Goal: Information Seeking & Learning: Learn about a topic

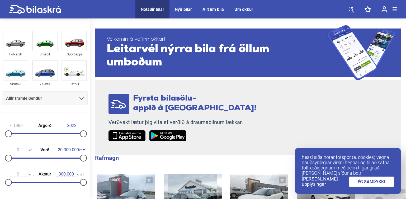
click at [375, 182] on link "ÉG SAMÞYKKI" at bounding box center [371, 182] width 45 height 10
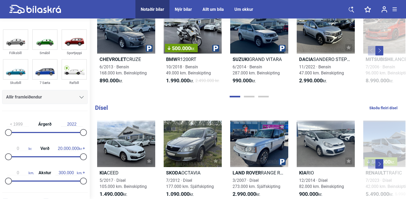
scroll to position [673, 0]
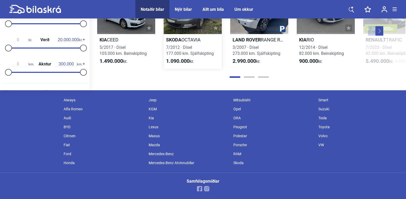
click at [206, 23] on div at bounding box center [193, 11] width 58 height 46
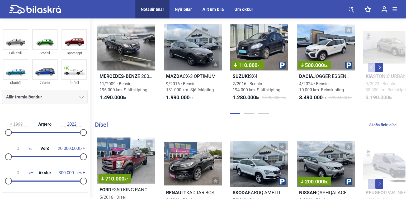
scroll to position [667, 0]
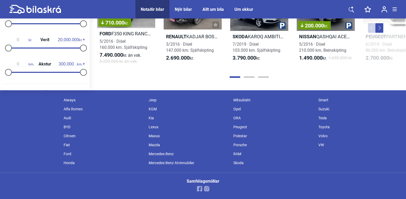
click at [247, 75] on div at bounding box center [249, 76] width 312 height 5
click at [247, 77] on button "Page 2" at bounding box center [249, 77] width 11 height 2
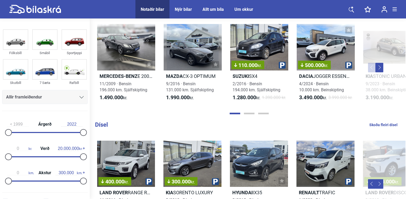
scroll to position [319, 0]
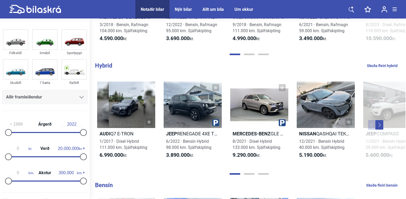
click at [406, 46] on div "Velkomin á vefinn okkar! Leitarvél nýrra bíla frá öllum umboðum Fyrsta bílasölu…" at bounding box center [248, 60] width 316 height 720
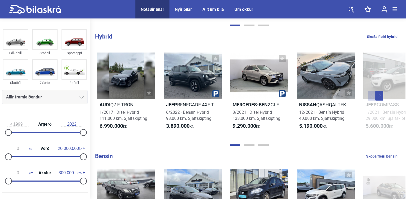
scroll to position [522, 0]
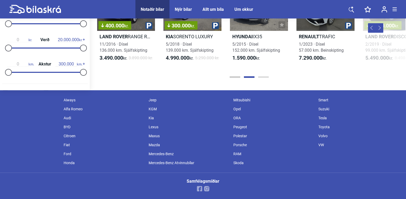
click at [262, 76] on button "Page 3" at bounding box center [263, 77] width 11 height 2
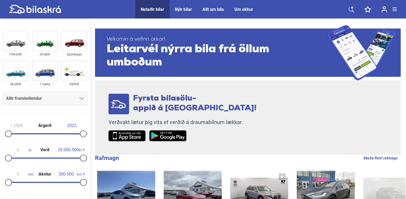
scroll to position [34, 0]
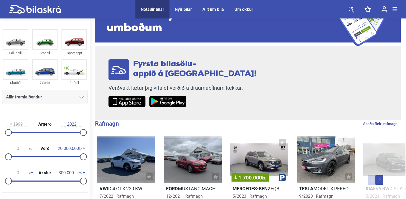
click at [378, 182] on button "Next" at bounding box center [379, 180] width 8 height 10
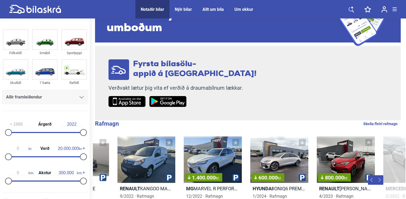
scroll to position [0, 312]
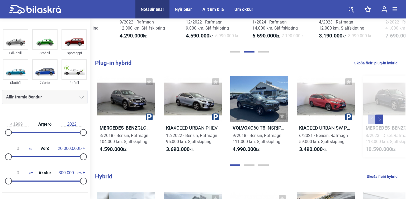
click at [379, 122] on div at bounding box center [392, 99] width 58 height 46
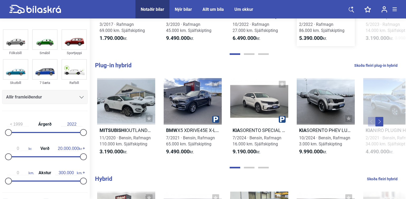
scroll to position [208, 0]
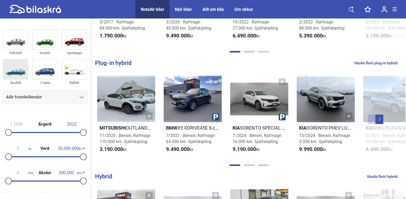
click at [22, 75] on img at bounding box center [15, 70] width 24 height 20
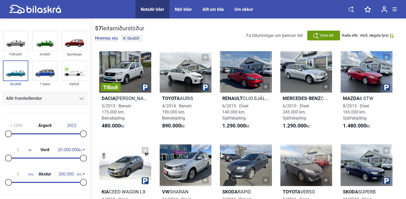
click at [60, 150] on input "20.000.000" at bounding box center [68, 150] width 21 height 5
type input "1.000.000"
click at [64, 173] on input "300.000" at bounding box center [66, 174] width 21 height 5
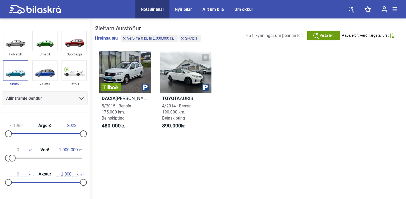
type input "10.000"
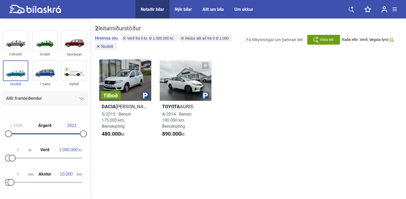
click at [64, 133] on div "1999 Árgerð 2022" at bounding box center [45, 129] width 86 height 24
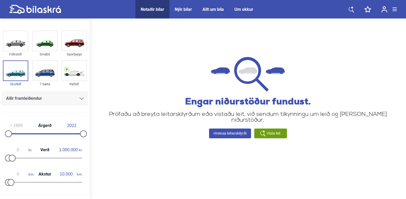
drag, startPoint x: 63, startPoint y: 133, endPoint x: 73, endPoint y: 135, distance: 10.0
click at [73, 135] on div "1999 Árgerð 2022" at bounding box center [45, 129] width 86 height 24
drag, startPoint x: 77, startPoint y: 133, endPoint x: 66, endPoint y: 131, distance: 11.1
click at [66, 131] on div "1999 Árgerð 2021" at bounding box center [45, 129] width 86 height 24
click at [63, 131] on div "1999 Árgerð 2021" at bounding box center [45, 129] width 86 height 24
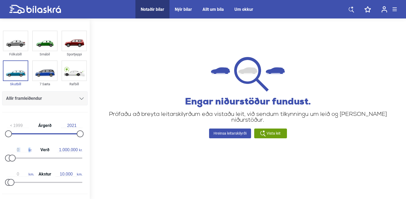
click at [63, 131] on div "1999 Árgerð 2021" at bounding box center [45, 129] width 86 height 24
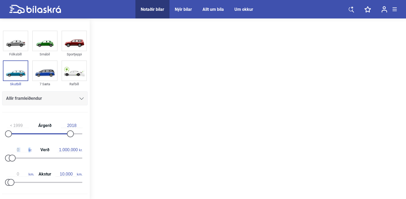
drag, startPoint x: 63, startPoint y: 131, endPoint x: 66, endPoint y: 134, distance: 4.1
click at [66, 134] on div at bounding box center [44, 133] width 75 height 1
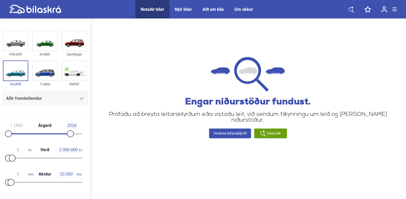
click at [60, 133] on div "1999 Árgerð 2018" at bounding box center [45, 129] width 86 height 24
drag, startPoint x: 68, startPoint y: 133, endPoint x: 62, endPoint y: 132, distance: 5.8
click at [62, 132] on div at bounding box center [63, 133] width 7 height 7
click at [59, 132] on div "1999 Árgerð 2016" at bounding box center [45, 129] width 86 height 24
type input "2015"
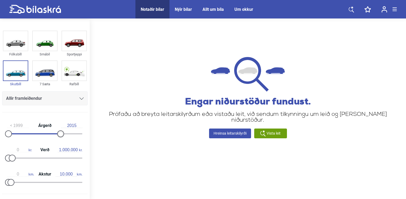
drag, startPoint x: 61, startPoint y: 132, endPoint x: 58, endPoint y: 131, distance: 3.0
click at [58, 131] on div at bounding box center [60, 133] width 7 height 7
click at [62, 173] on input "10.000" at bounding box center [66, 174] width 21 height 5
click at [62, 174] on input "1.000" at bounding box center [66, 174] width 21 height 5
type input "10.000"
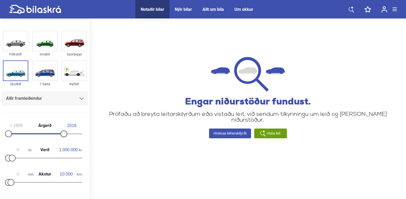
click at [62, 131] on div at bounding box center [63, 133] width 7 height 7
drag, startPoint x: 61, startPoint y: 132, endPoint x: 57, endPoint y: 132, distance: 3.7
click at [57, 132] on div at bounding box center [60, 133] width 7 height 7
click at [58, 132] on div at bounding box center [60, 133] width 7 height 7
click at [56, 132] on div at bounding box center [57, 133] width 7 height 7
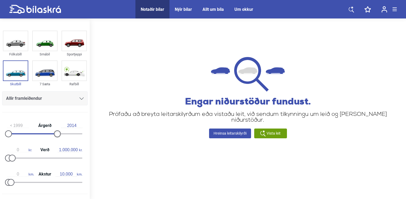
click at [56, 132] on div at bounding box center [57, 133] width 7 height 7
drag, startPoint x: 56, startPoint y: 132, endPoint x: 53, endPoint y: 131, distance: 3.0
click at [53, 131] on div at bounding box center [54, 133] width 7 height 7
drag, startPoint x: 54, startPoint y: 131, endPoint x: 58, endPoint y: 131, distance: 3.7
click at [58, 131] on div at bounding box center [57, 133] width 7 height 7
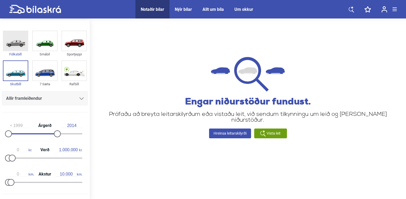
click at [19, 41] on img at bounding box center [15, 41] width 24 height 20
drag, startPoint x: 56, startPoint y: 132, endPoint x: 63, endPoint y: 133, distance: 6.9
click at [63, 133] on div at bounding box center [63, 133] width 7 height 7
drag, startPoint x: 63, startPoint y: 132, endPoint x: 86, endPoint y: 139, distance: 24.3
click at [86, 139] on div "1999 Árgerð 2022 0 kr. Verð 1.000.000 kr. 0 km. Akstur 10.000 km." at bounding box center [45, 153] width 90 height 73
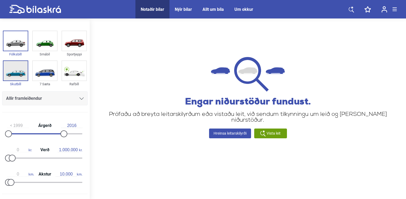
click at [21, 71] on img at bounding box center [15, 71] width 24 height 20
click at [214, 129] on link "Hreinsa leitarskilyrði" at bounding box center [230, 134] width 42 height 10
type input "2022"
type input "20.000.000"
type input "300.000"
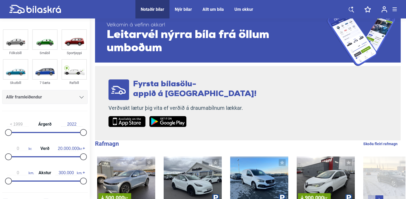
scroll to position [174, 0]
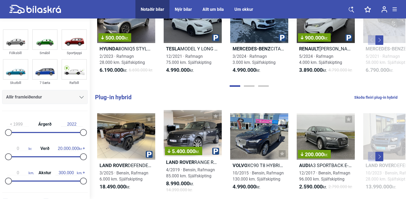
click at [377, 41] on button "Next" at bounding box center [379, 40] width 8 height 10
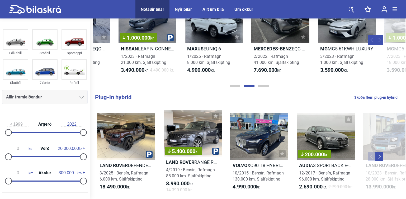
scroll to position [0, 312]
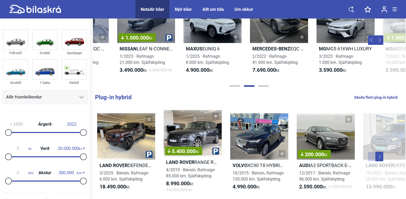
click at [377, 41] on button "Next" at bounding box center [379, 40] width 8 height 10
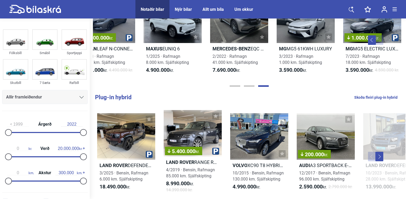
click at [379, 161] on button "Next" at bounding box center [379, 157] width 8 height 10
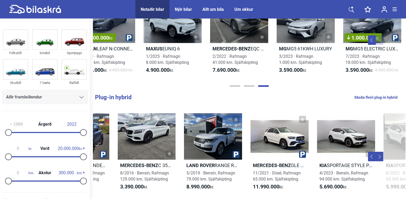
scroll to position [0, 312]
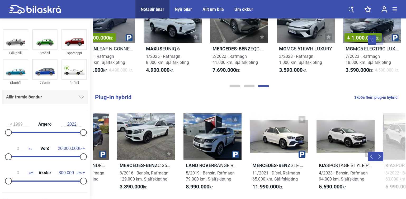
click at [377, 161] on button "Next" at bounding box center [379, 157] width 8 height 10
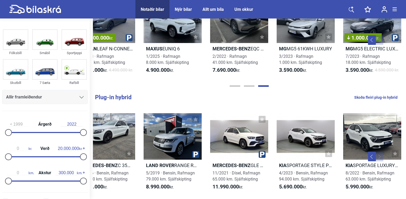
scroll to position [348, 0]
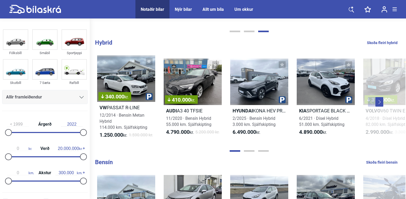
click at [378, 107] on button "Next" at bounding box center [379, 102] width 8 height 10
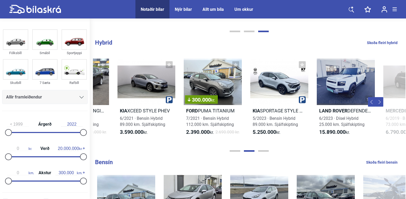
scroll to position [0, 312]
click at [378, 107] on button "Next" at bounding box center [379, 102] width 8 height 10
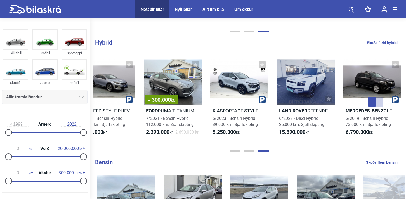
scroll to position [522, 0]
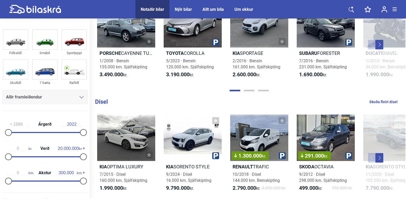
click at [377, 49] on button "Next" at bounding box center [379, 45] width 8 height 10
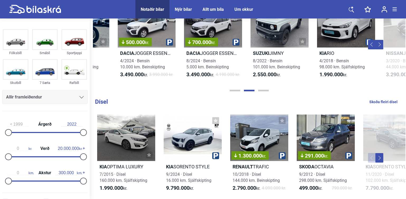
scroll to position [0, 312]
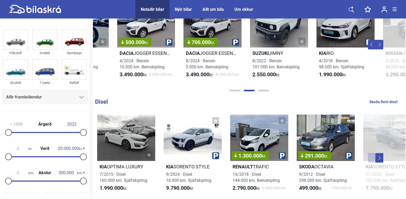
click at [378, 49] on button "Next" at bounding box center [379, 45] width 8 height 10
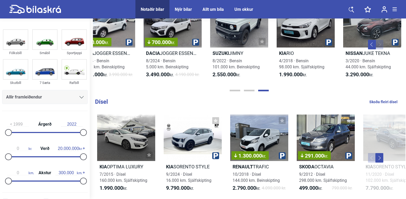
scroll to position [673, 0]
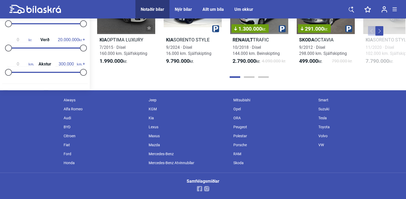
click at [377, 27] on button "Next" at bounding box center [379, 31] width 8 height 10
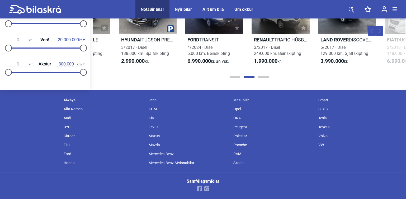
scroll to position [0, 312]
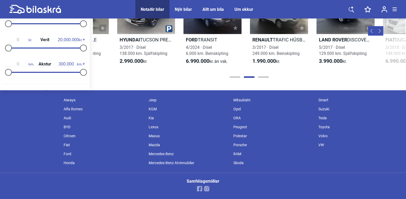
click at [377, 27] on button "Next" at bounding box center [379, 31] width 8 height 10
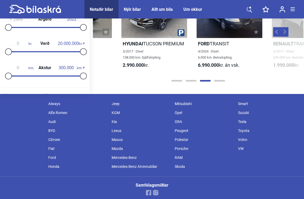
scroll to position [0, 376]
